Goal: Task Accomplishment & Management: Complete application form

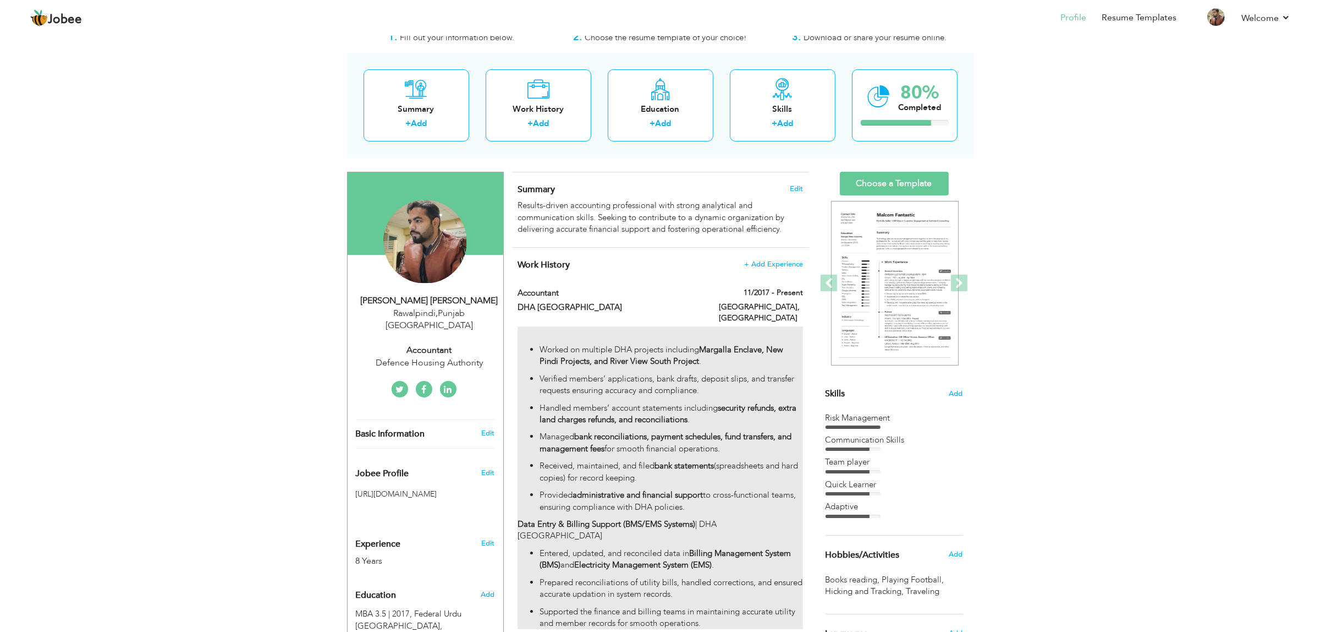
scroll to position [69, 0]
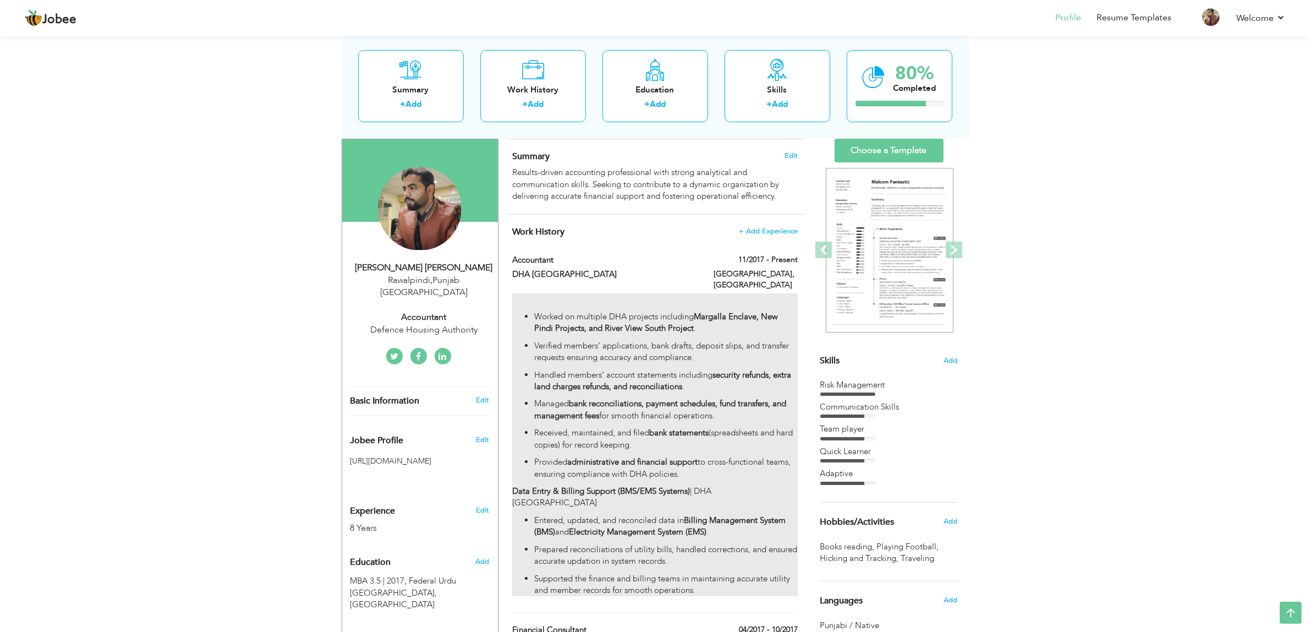
click at [590, 348] on p "Verified members’ applications, bank drafts, deposit slips, and transfer reques…" at bounding box center [665, 352] width 263 height 24
type input "Accountant"
type input "DHA [GEOGRAPHIC_DATA]"
type input "11/2017"
type input "[GEOGRAPHIC_DATA]"
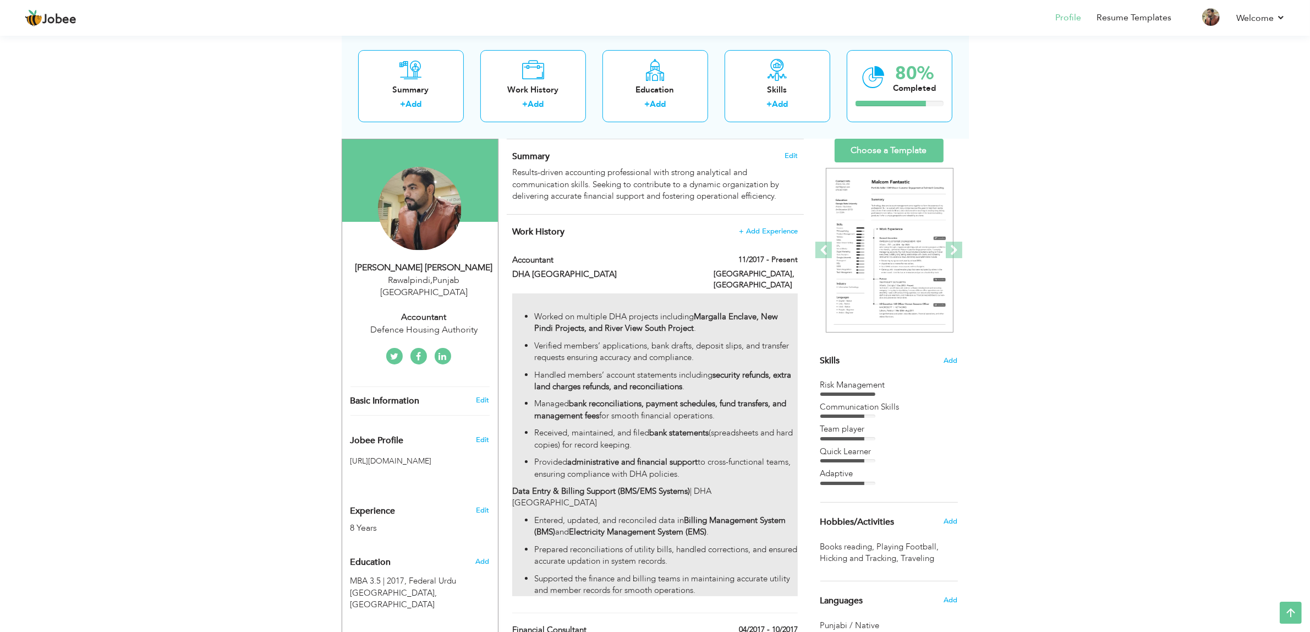
type input "[GEOGRAPHIC_DATA]"
checkbox input "true"
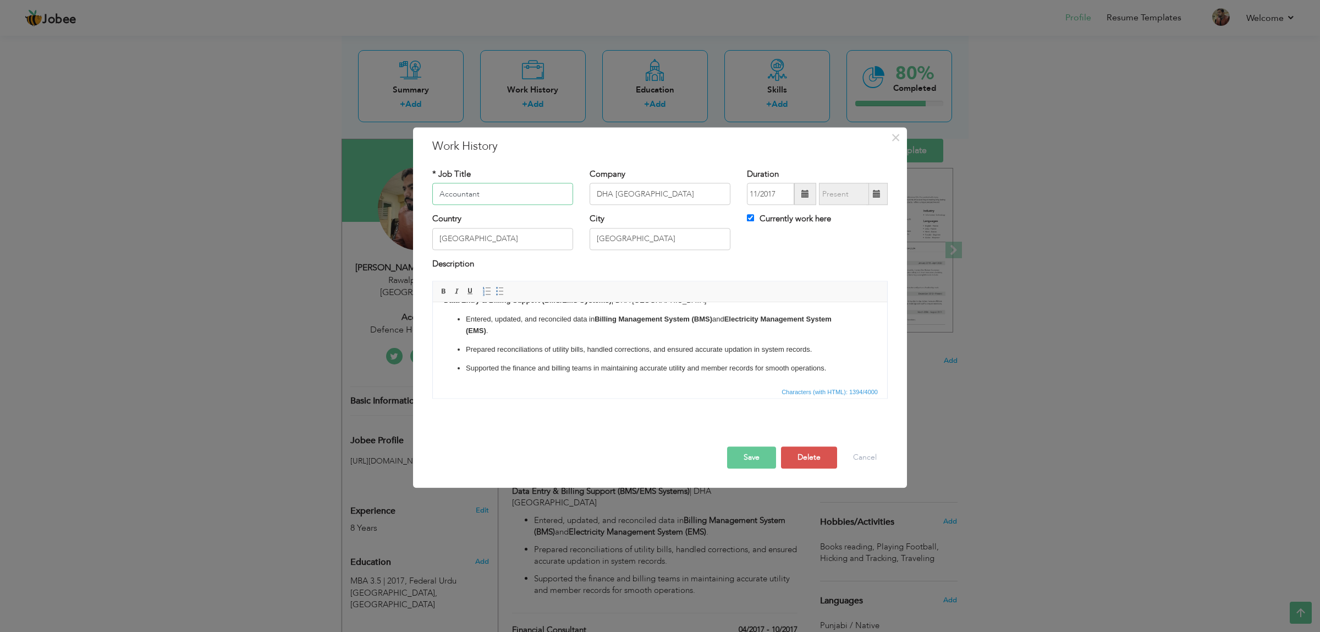
scroll to position [171, 0]
click at [872, 460] on button "Cancel" at bounding box center [865, 458] width 46 height 22
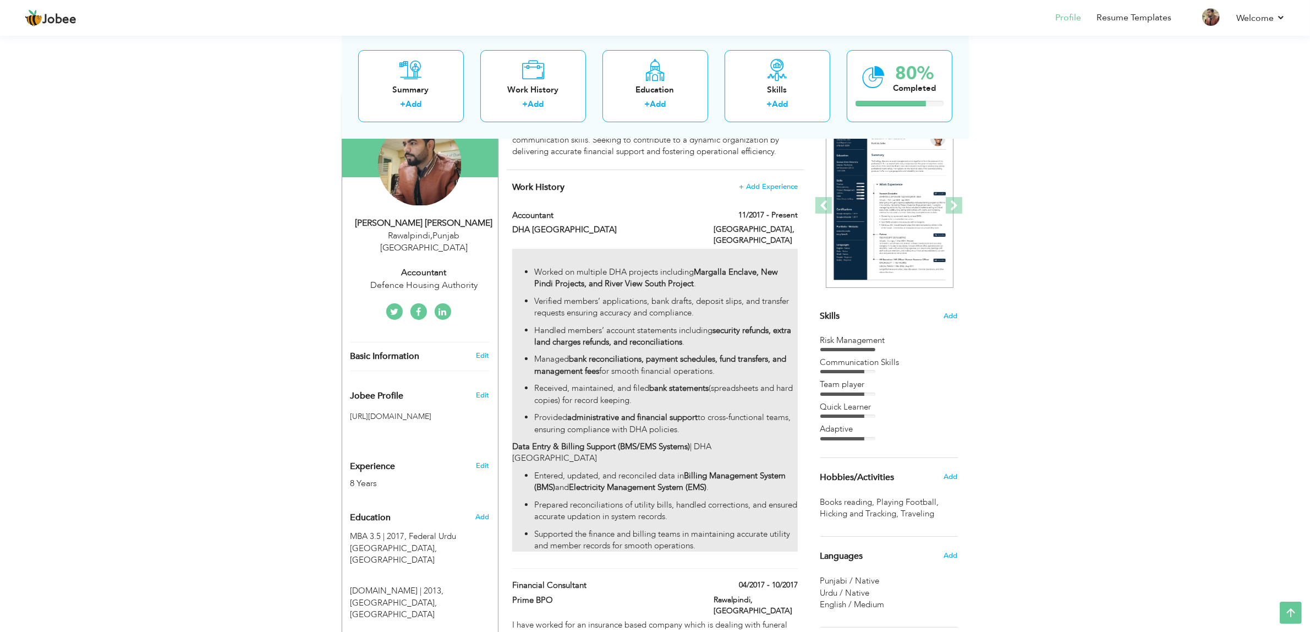
scroll to position [138, 0]
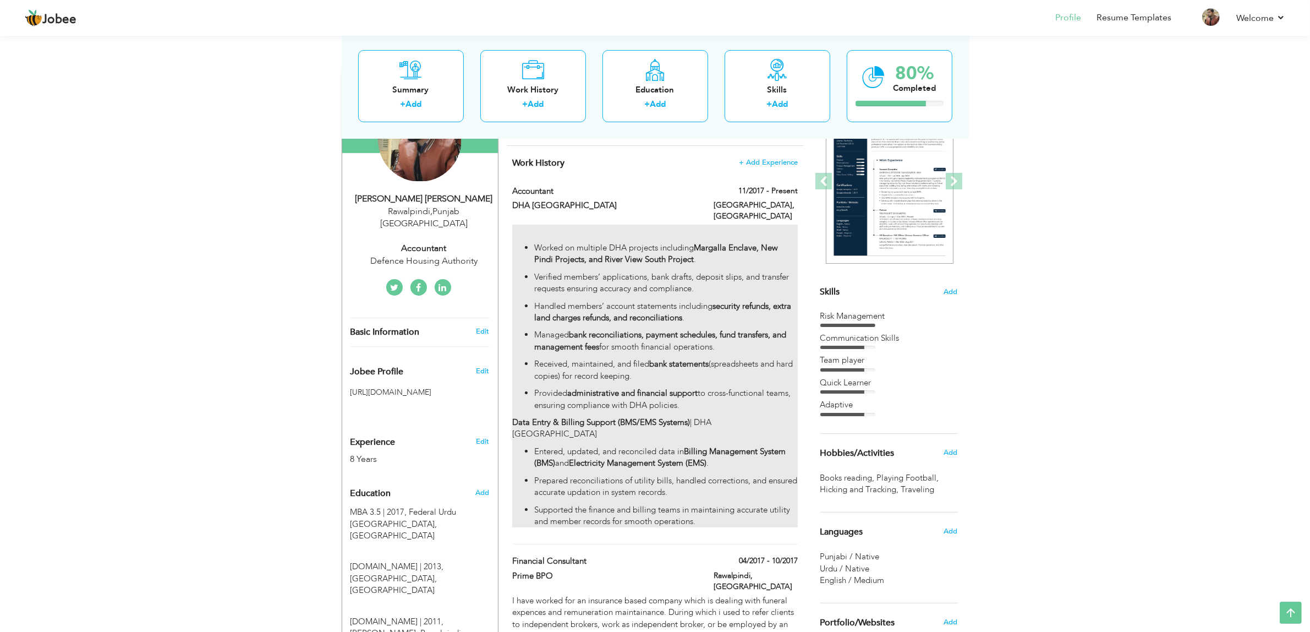
click at [732, 447] on ul "Entered, updated, and reconciled data in Billing Management System (BMS) and El…" at bounding box center [654, 487] width 285 height 82
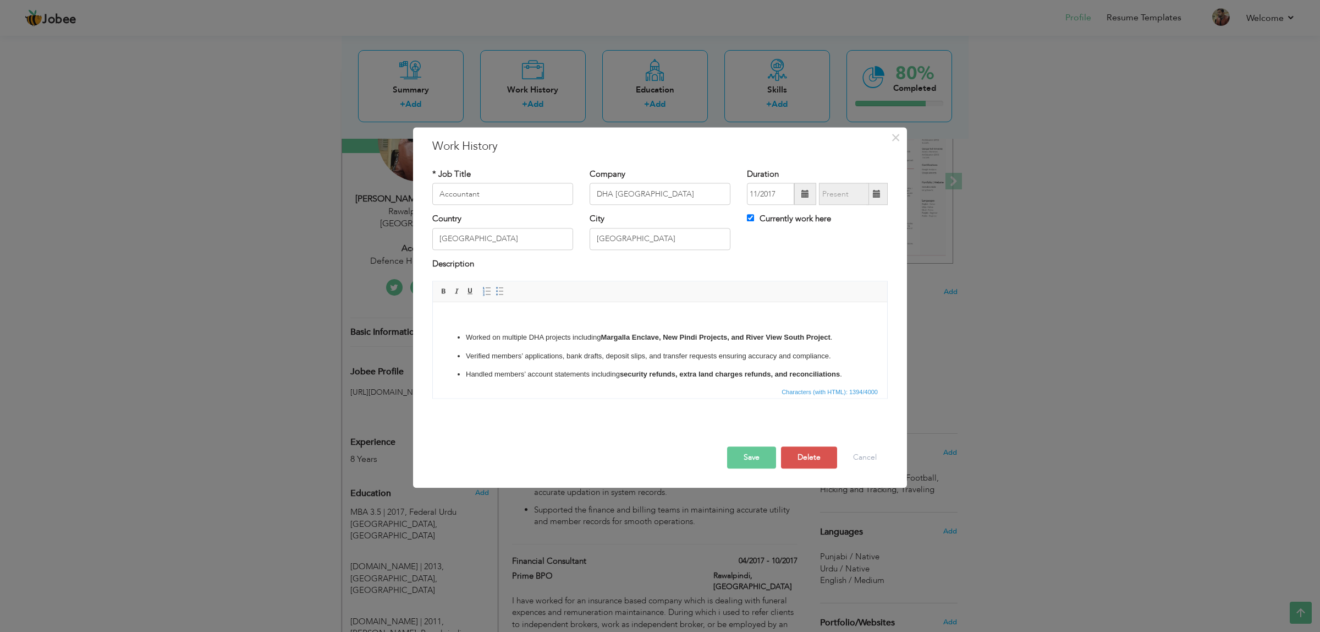
click at [794, 373] on p "Handled members’ account statements including security refunds, extra land char…" at bounding box center [660, 375] width 388 height 12
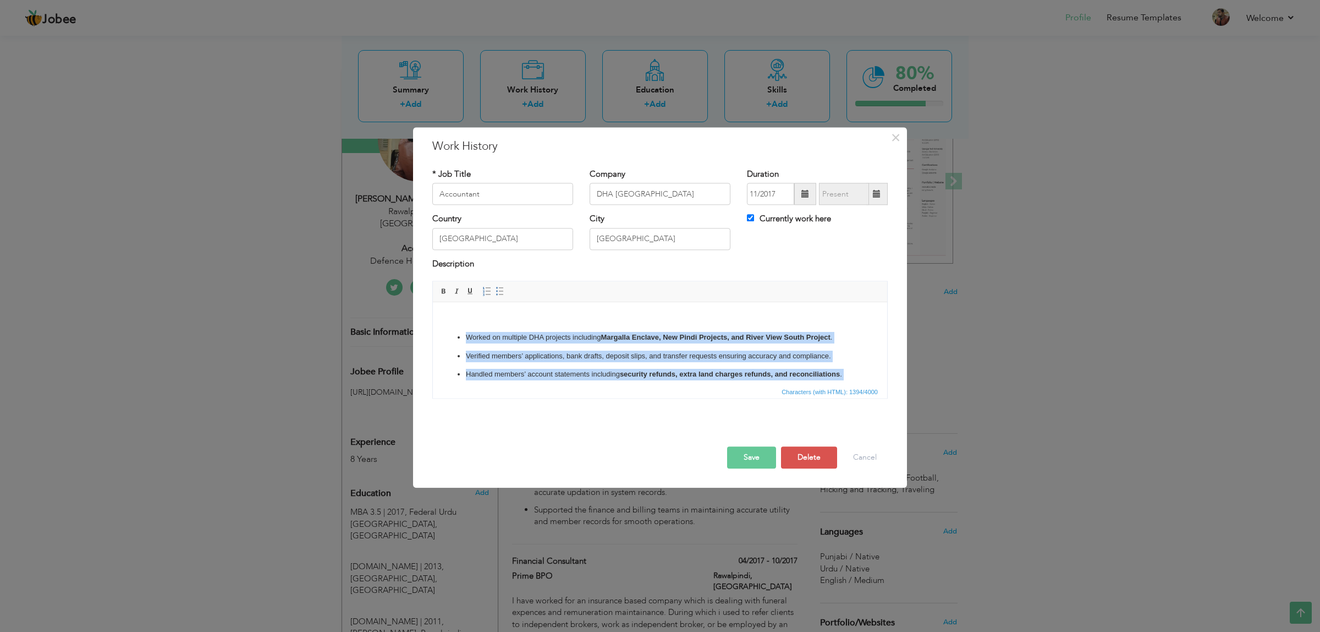
copy body "​​​​ Loremi do sitametc ADI elitsedd eiusmodte Incididu Utlabor, Etd Magna Aliq…"
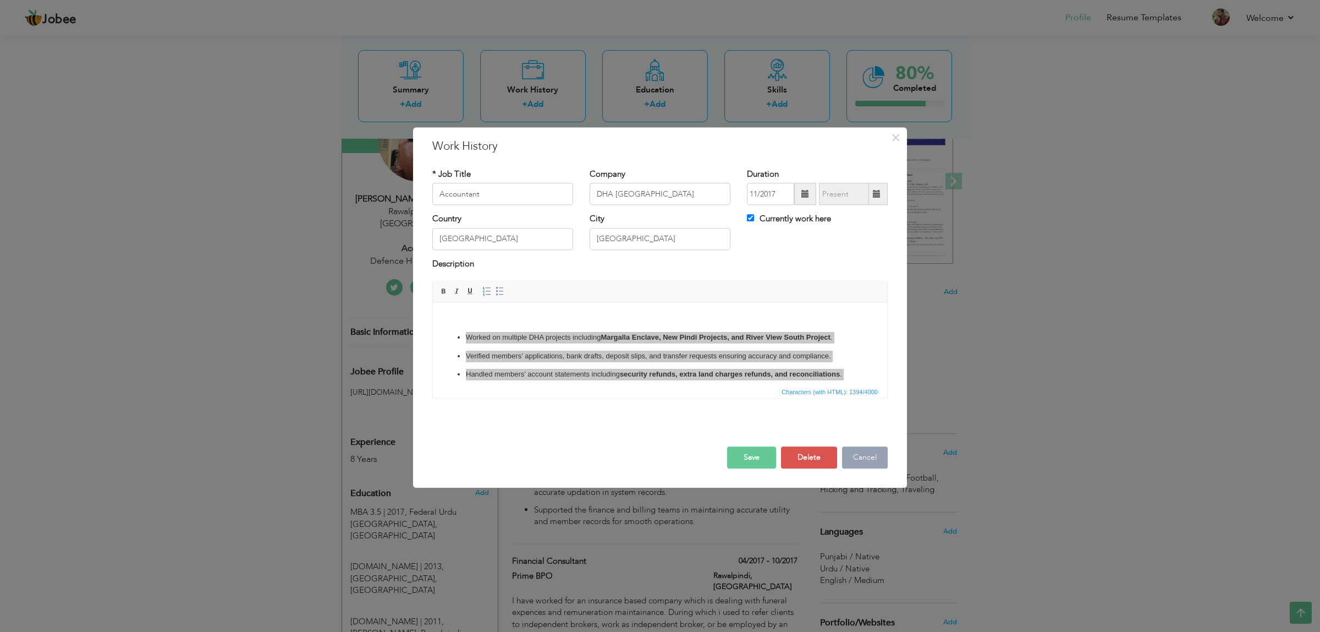
click at [862, 457] on button "Cancel" at bounding box center [865, 458] width 46 height 22
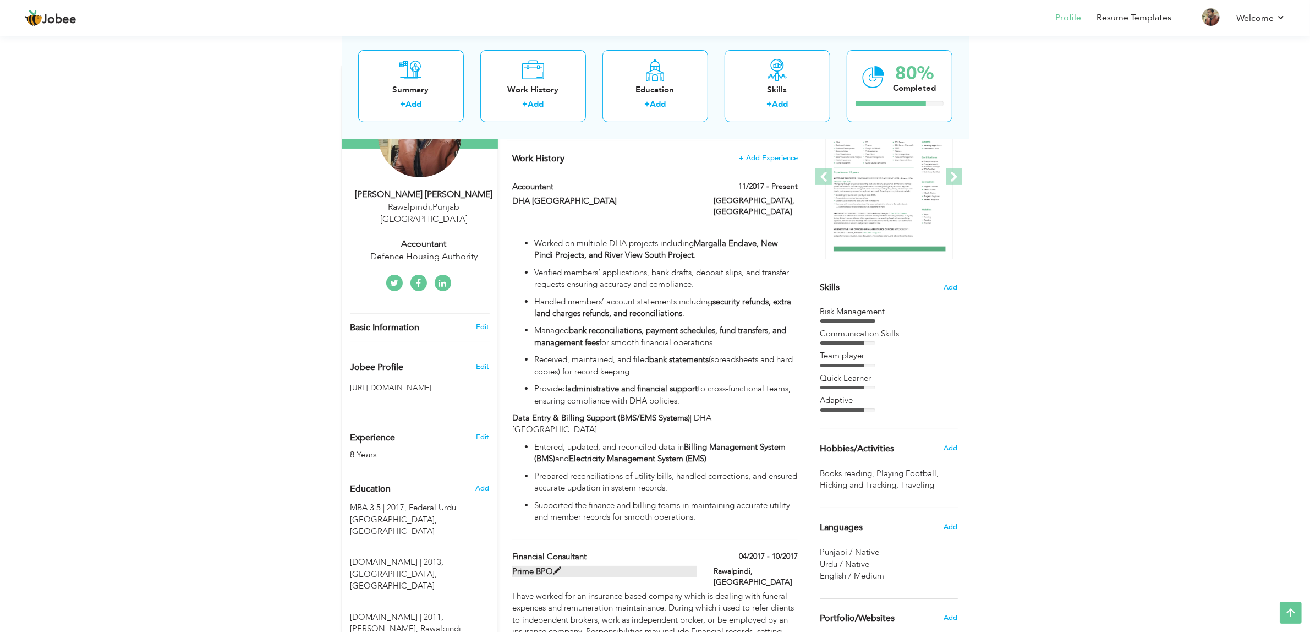
scroll to position [344, 0]
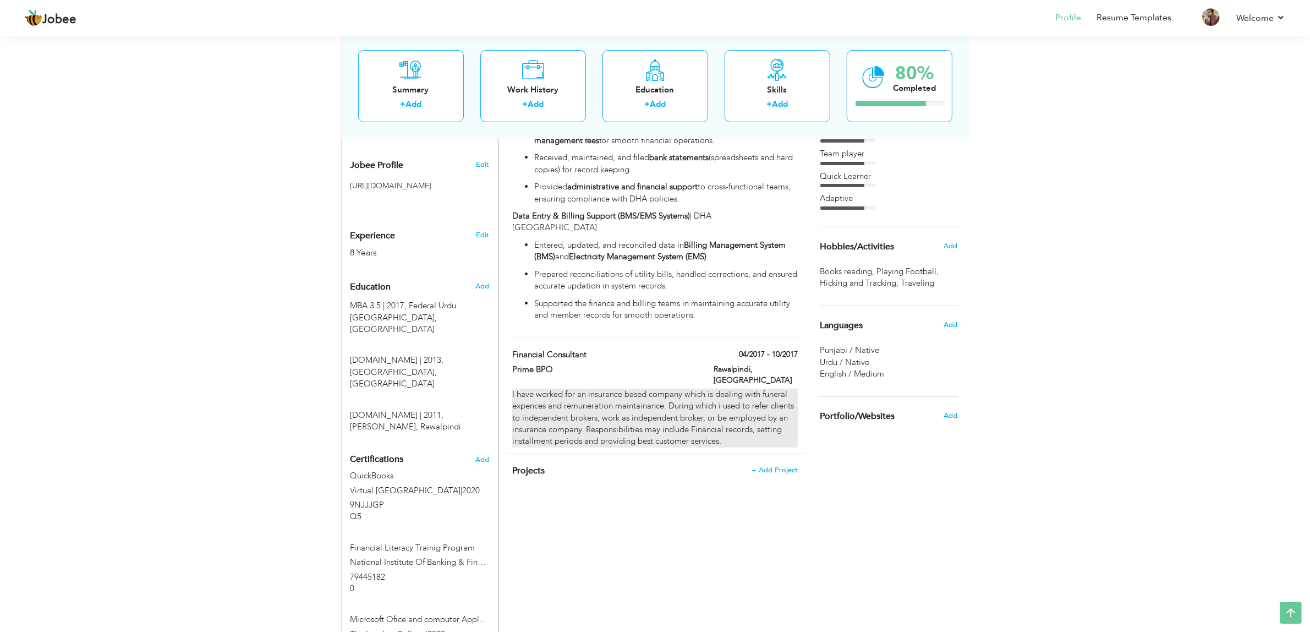
click at [675, 391] on div "I have worked for an insurance based company which is dealing with funeral expe…" at bounding box center [654, 417] width 285 height 59
type input "Financial Consultant"
type input "Prime BPO"
type input "04/2017"
type input "10/2017"
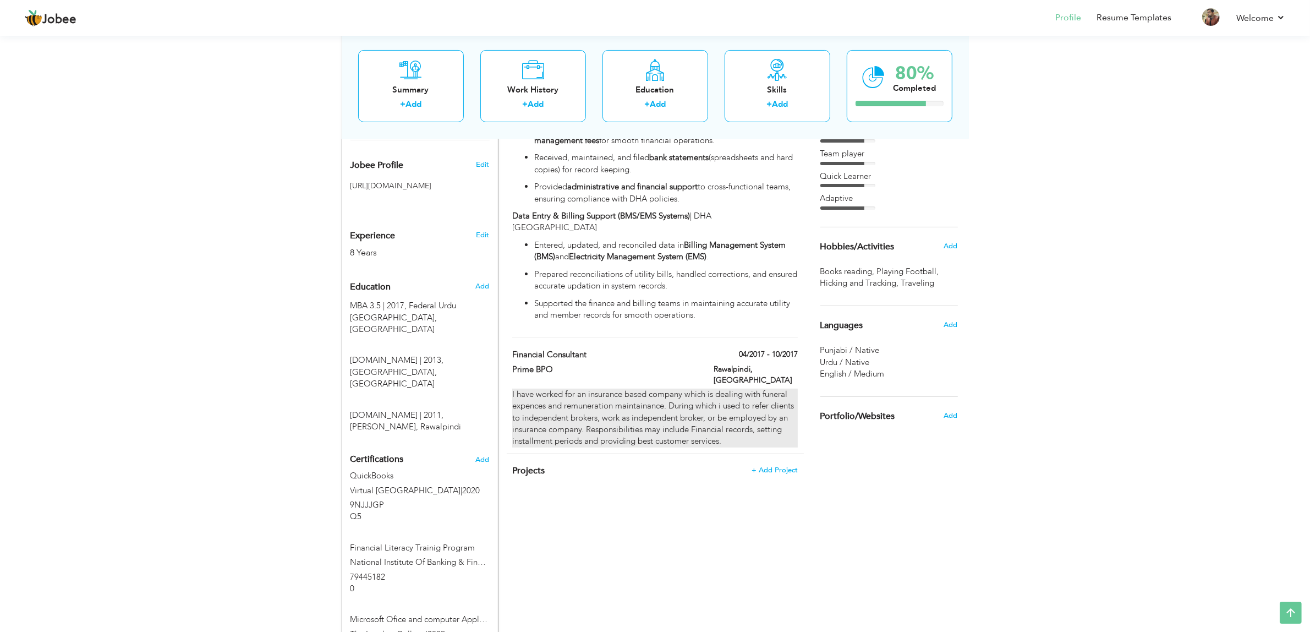
type input "Rawalpindi"
checkbox input "false"
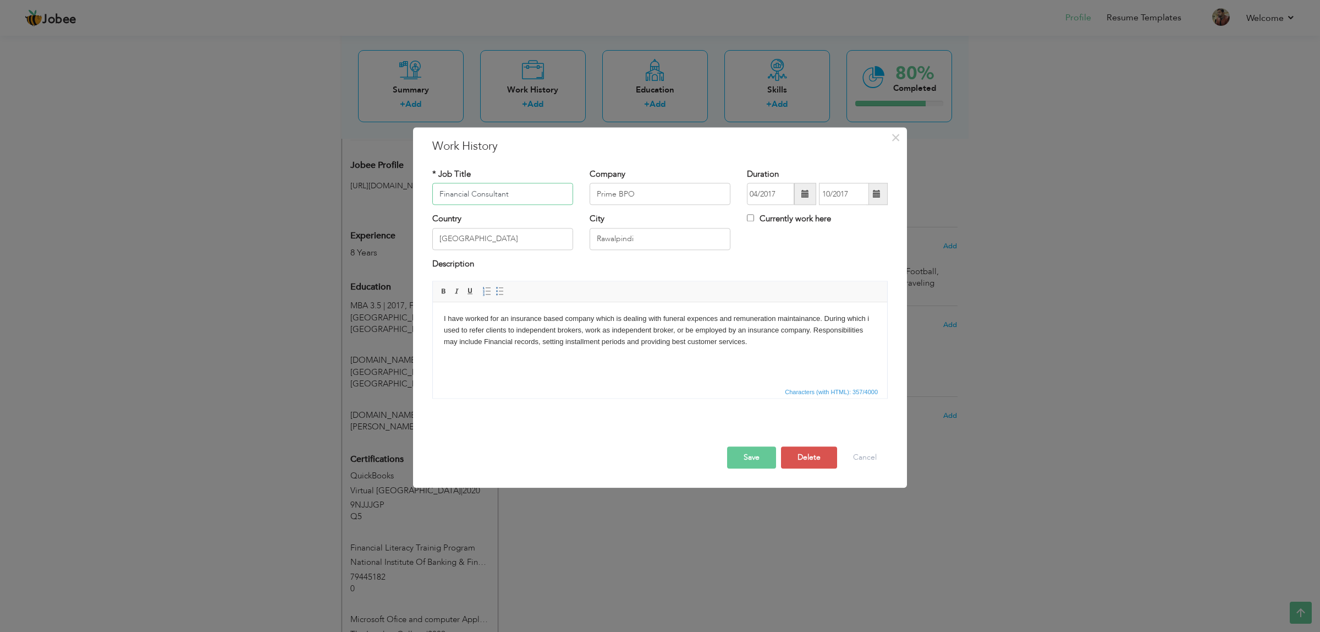
drag, startPoint x: 516, startPoint y: 194, endPoint x: 384, endPoint y: 174, distance: 133.0
click at [384, 174] on div "× Work History * Job Title Financial Consultant Company Prime BPO 04/2017" at bounding box center [660, 316] width 1320 height 632
drag, startPoint x: 505, startPoint y: 191, endPoint x: 403, endPoint y: 179, distance: 102.5
click at [403, 179] on div "× Work History * Job Title Financial Consultant Company Prime BPO 04/2017" at bounding box center [660, 316] width 1320 height 632
click at [594, 335] on body "I have worked for an insurance based company which is dealing with funeral expe…" at bounding box center [660, 330] width 432 height 34
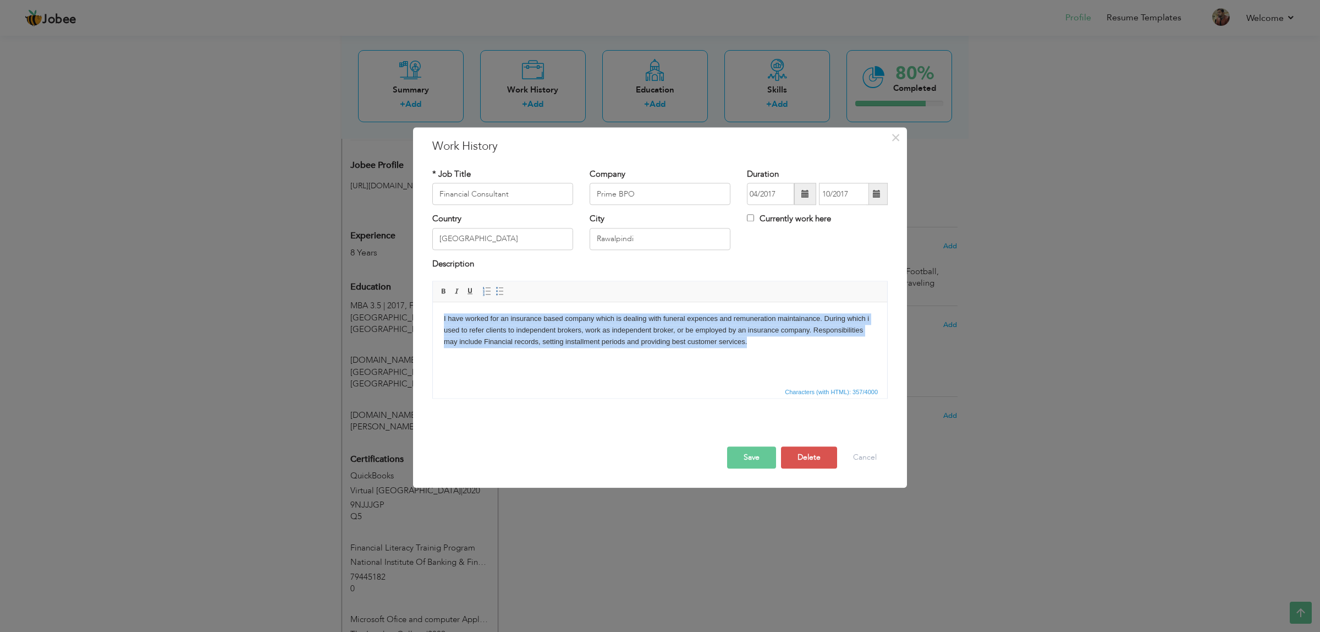
copy body "I have worked for an insurance based company which is dealing with funeral expe…"
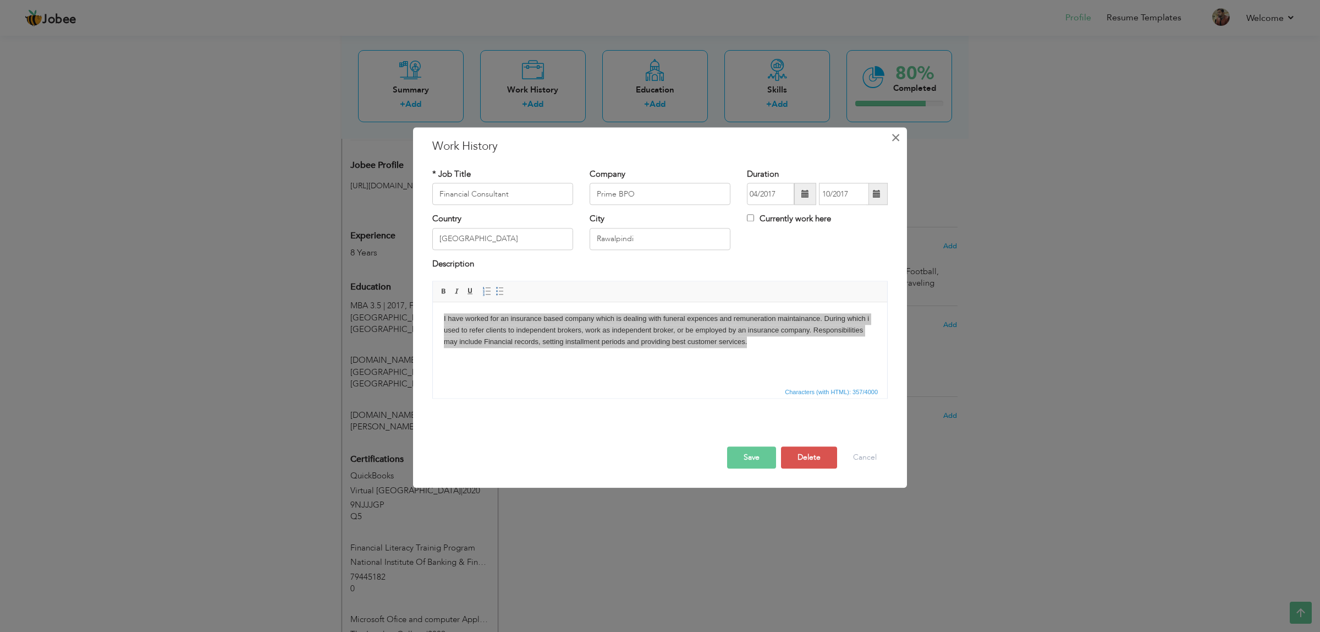
click at [901, 138] on button "×" at bounding box center [896, 138] width 18 height 18
